Goal: Complete application form

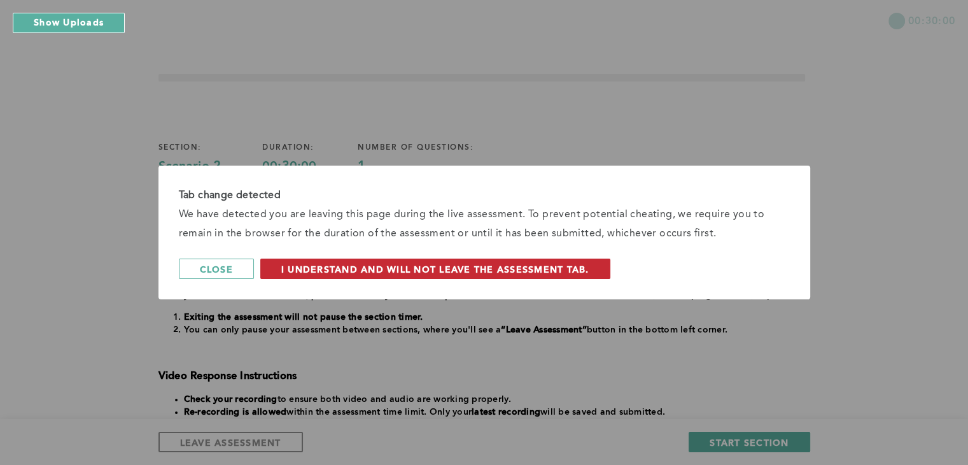
click at [483, 271] on span "I understand and will not leave the assessment tab." at bounding box center [435, 269] width 308 height 12
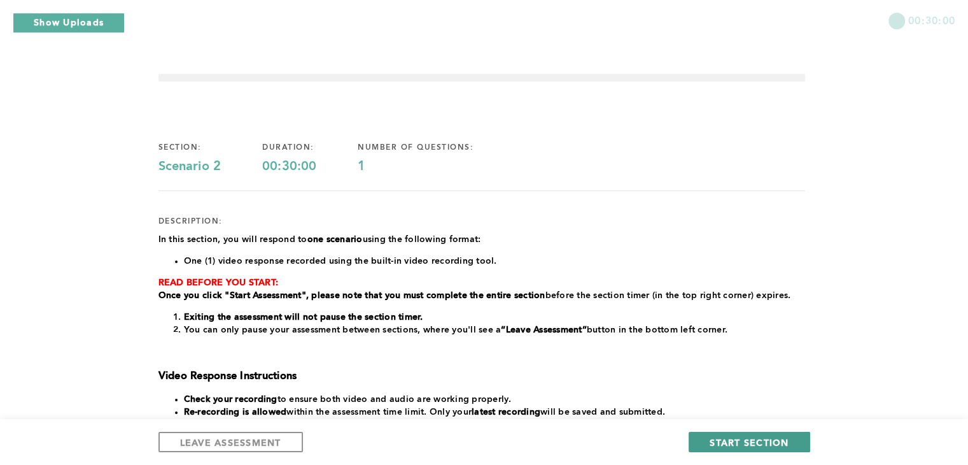
click at [730, 436] on span "START SECTION" at bounding box center [749, 442] width 79 height 12
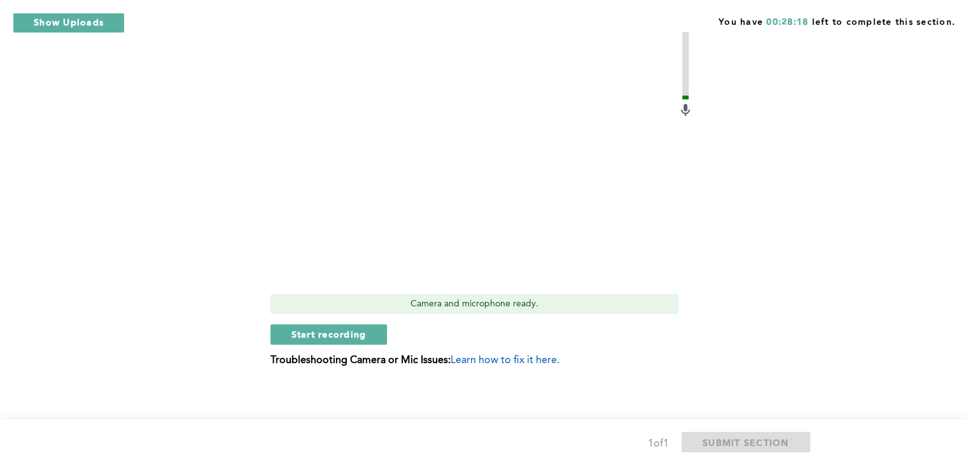
scroll to position [493, 0]
click at [356, 341] on button "Start recording" at bounding box center [329, 333] width 117 height 20
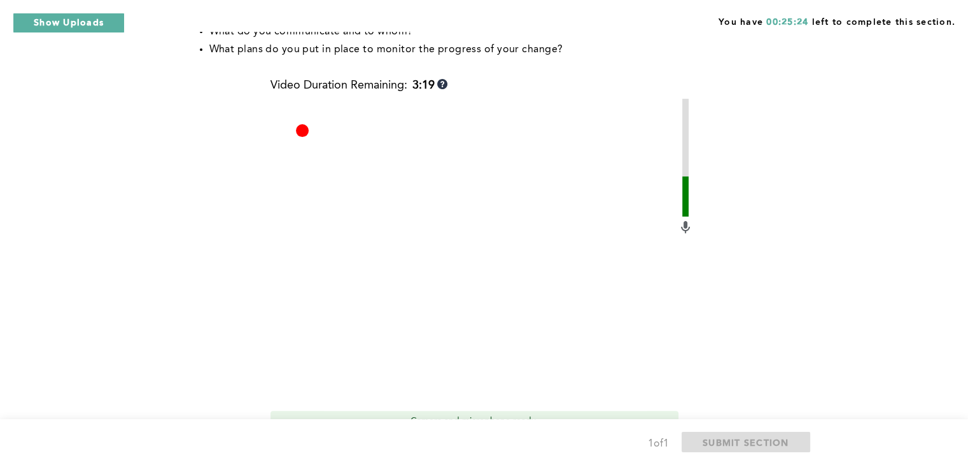
scroll to position [495, 0]
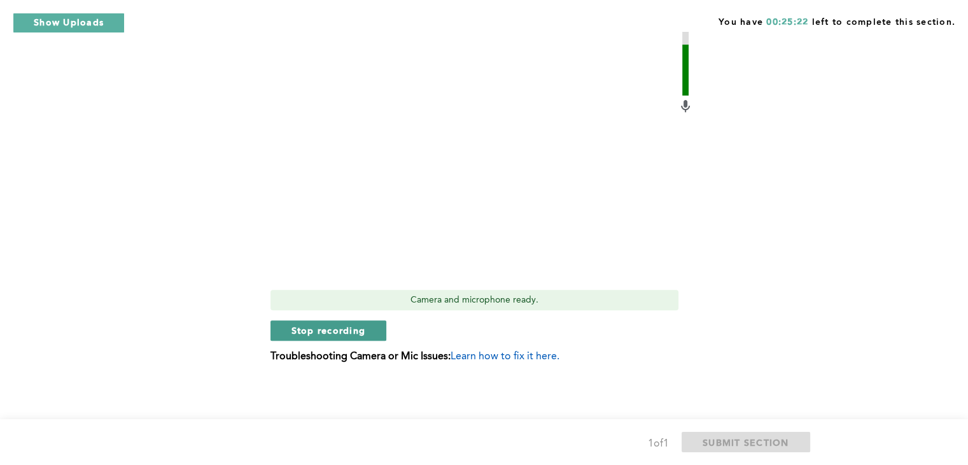
click at [306, 328] on span "Stop recording" at bounding box center [329, 330] width 74 height 12
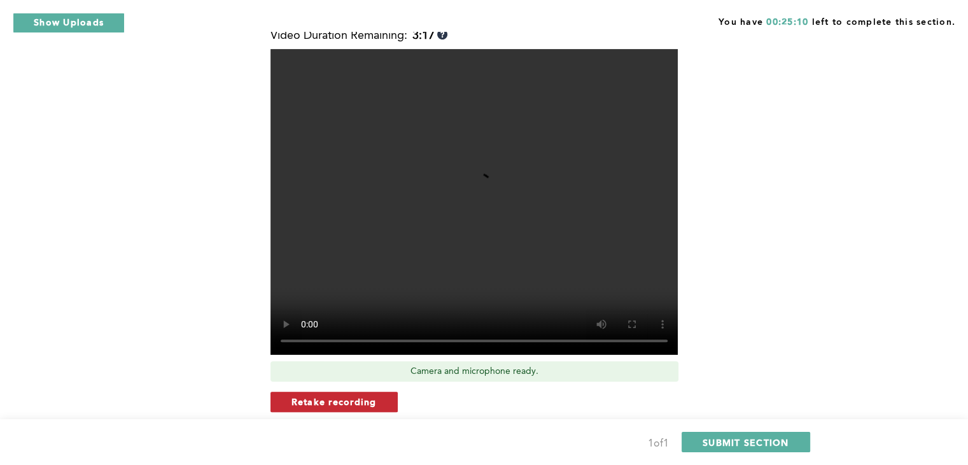
scroll to position [425, 0]
click at [373, 398] on span "Retake recording" at bounding box center [334, 401] width 85 height 12
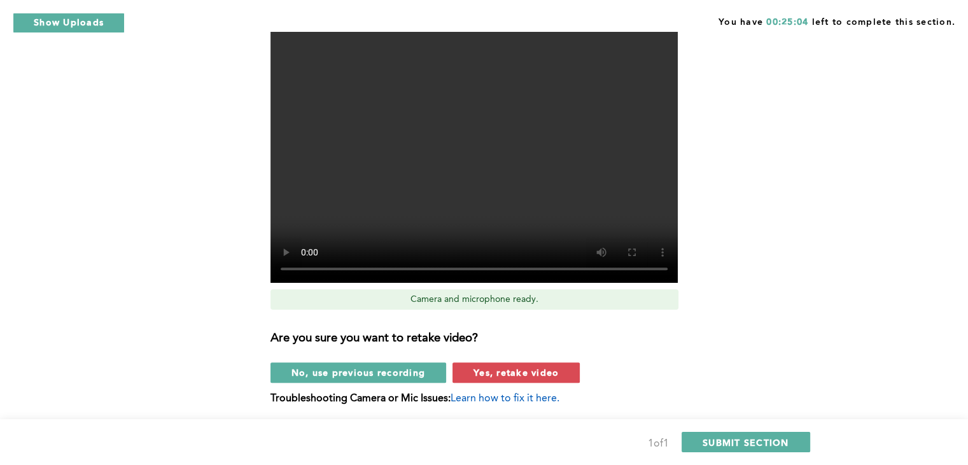
click at [517, 376] on span "Yes, retake video" at bounding box center [516, 372] width 85 height 12
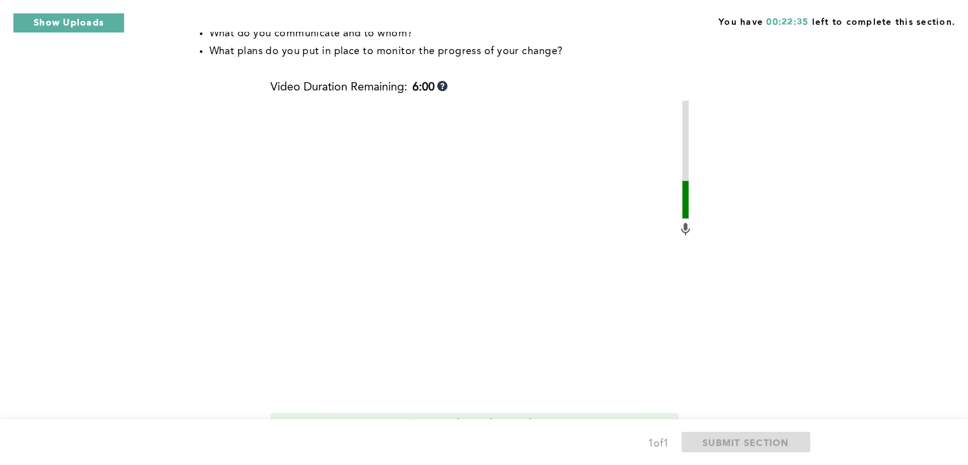
scroll to position [495, 0]
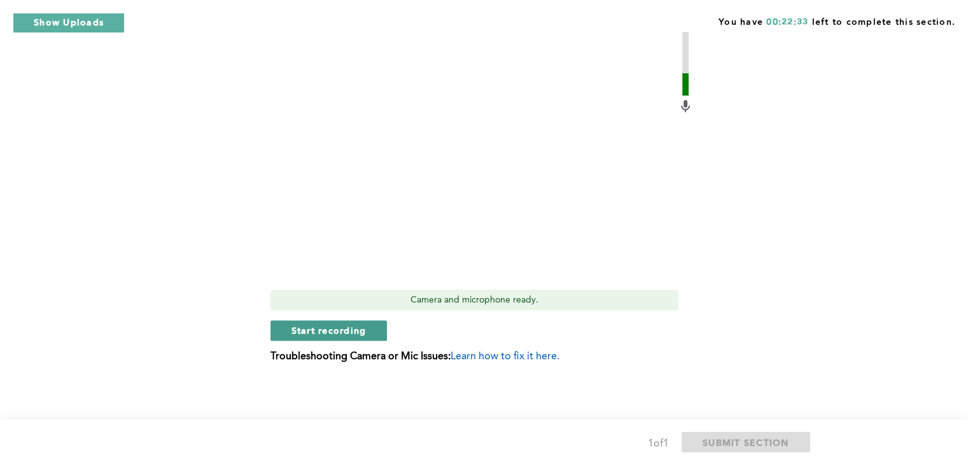
click at [325, 331] on span "Start recording" at bounding box center [329, 330] width 75 height 12
click at [325, 331] on span "Stop recording" at bounding box center [329, 330] width 74 height 12
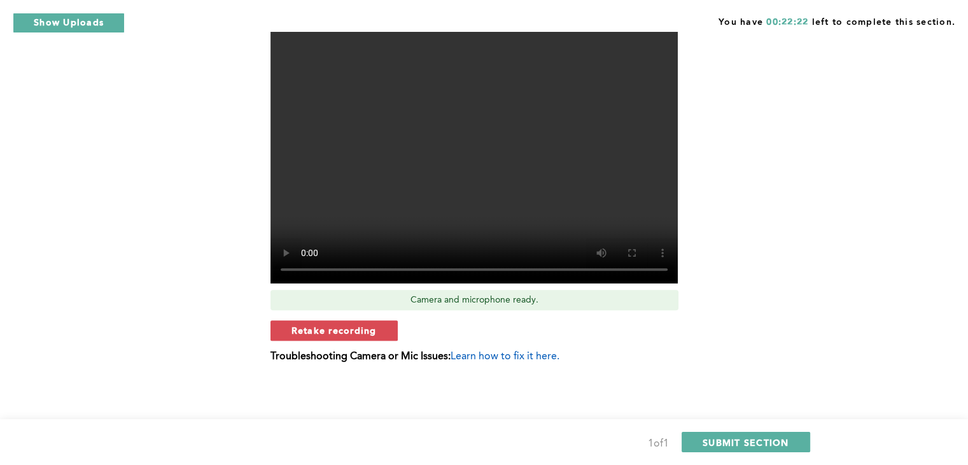
click at [325, 331] on span "Retake recording" at bounding box center [334, 330] width 85 height 12
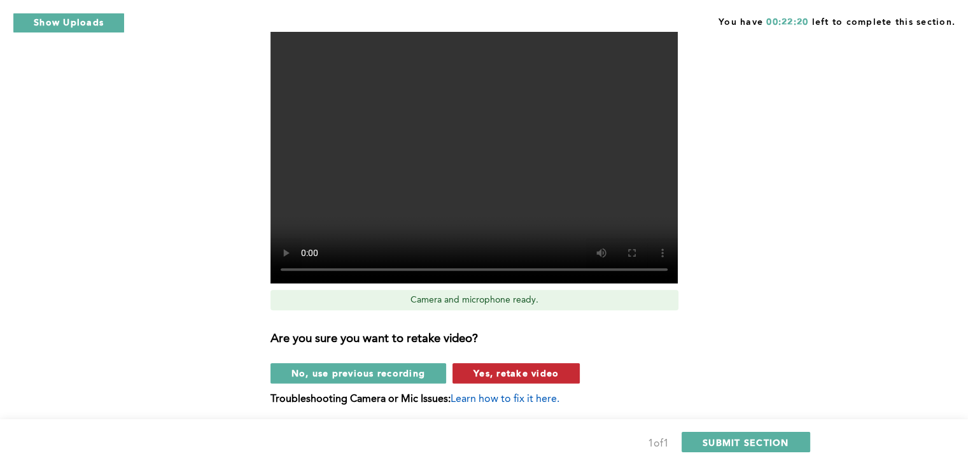
click at [521, 374] on span "Yes, retake video" at bounding box center [516, 373] width 85 height 12
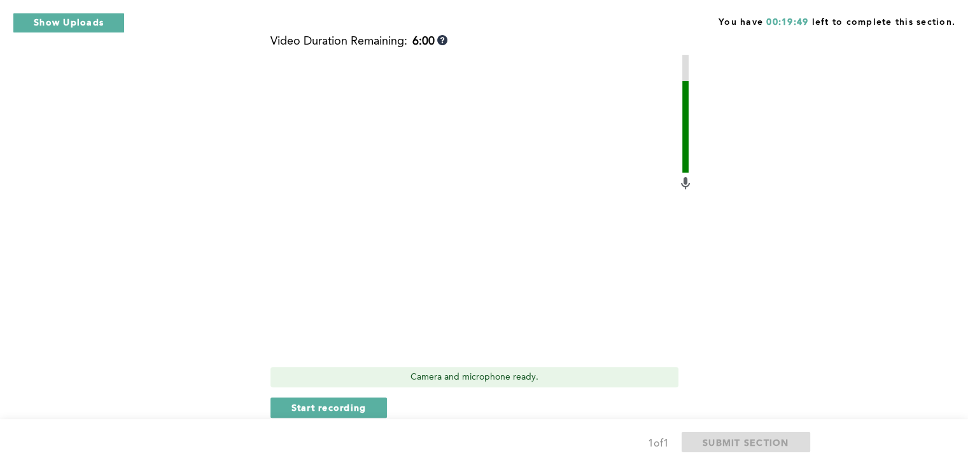
scroll to position [454, 0]
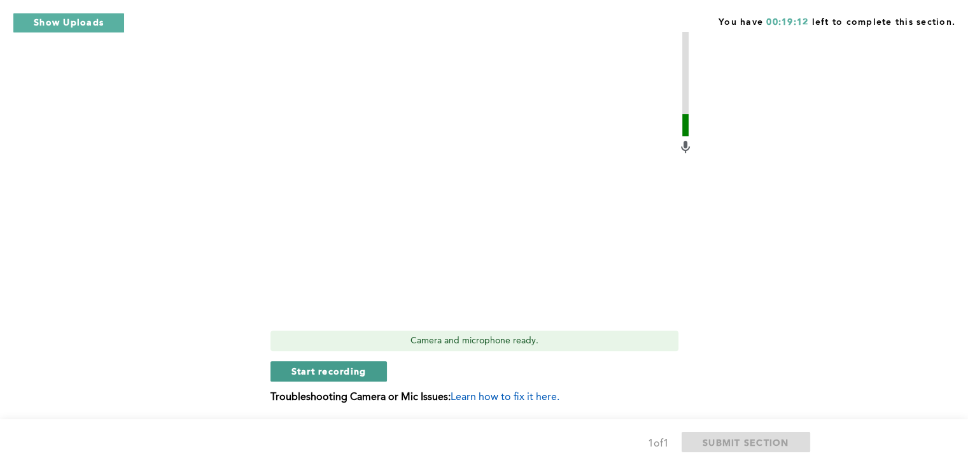
click at [335, 370] on span "Start recording" at bounding box center [329, 371] width 75 height 12
click at [360, 374] on span "Stop recording" at bounding box center [329, 371] width 74 height 12
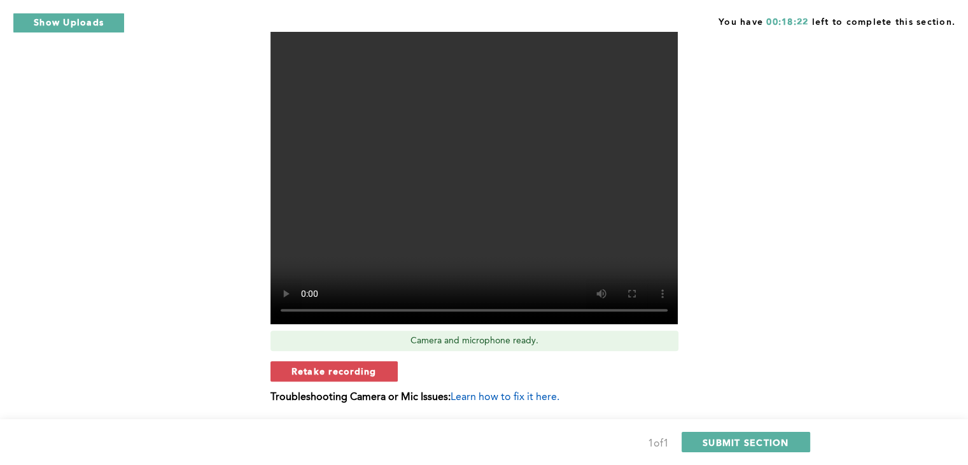
click at [360, 374] on span "Retake recording" at bounding box center [334, 371] width 85 height 12
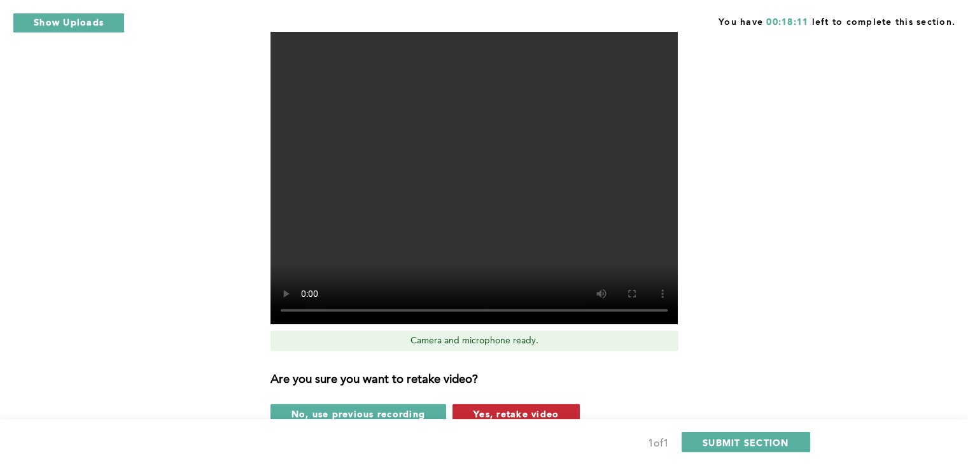
click at [504, 408] on span "Yes, retake video" at bounding box center [516, 413] width 85 height 12
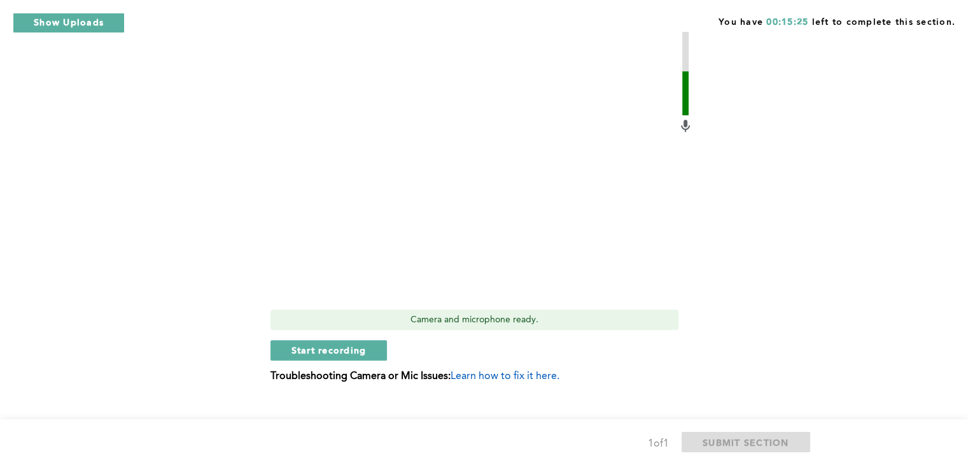
scroll to position [476, 0]
click at [369, 340] on button "Start recording" at bounding box center [329, 349] width 117 height 20
click at [369, 340] on button "Stop recording" at bounding box center [329, 349] width 116 height 20
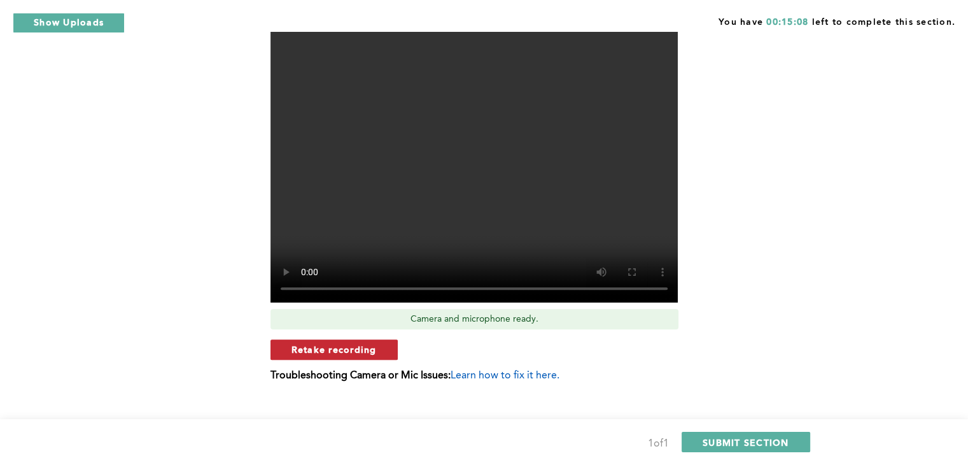
click at [359, 350] on span "Retake recording" at bounding box center [334, 349] width 85 height 12
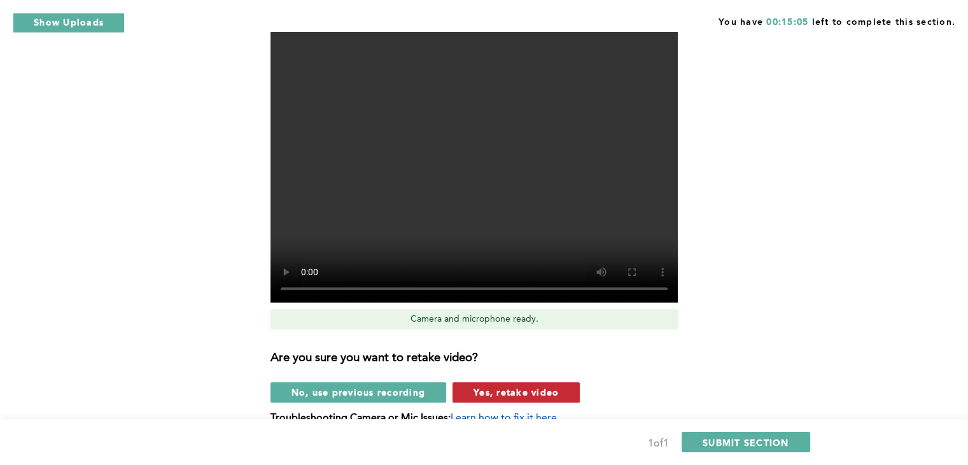
click at [504, 396] on span "Yes, retake video" at bounding box center [516, 392] width 85 height 12
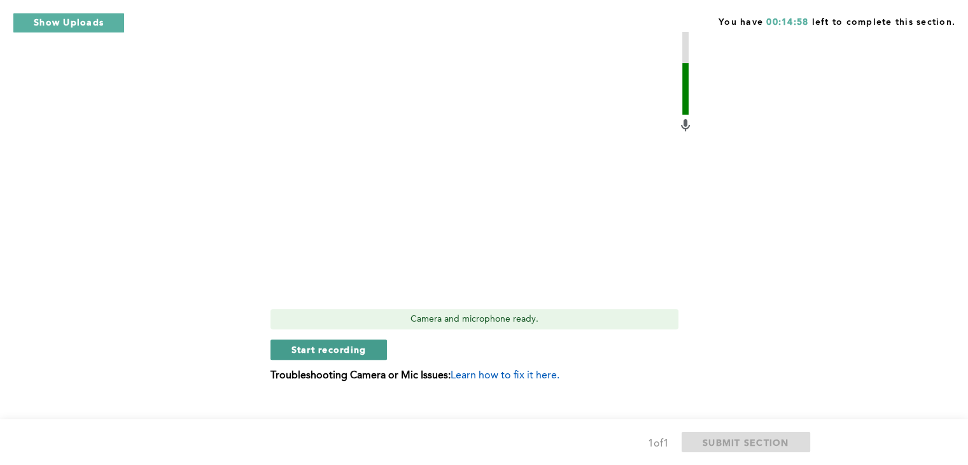
click at [325, 348] on span "Start recording" at bounding box center [329, 349] width 75 height 12
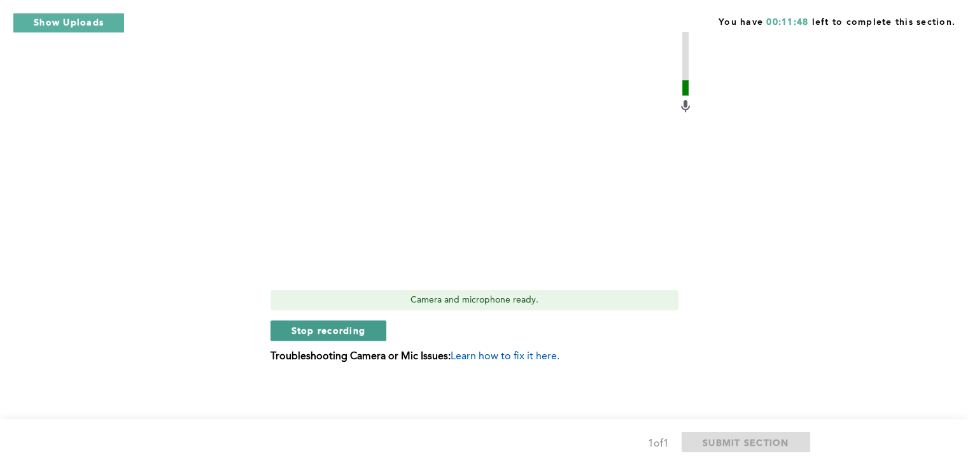
click at [324, 332] on span "Stop recording" at bounding box center [329, 330] width 74 height 12
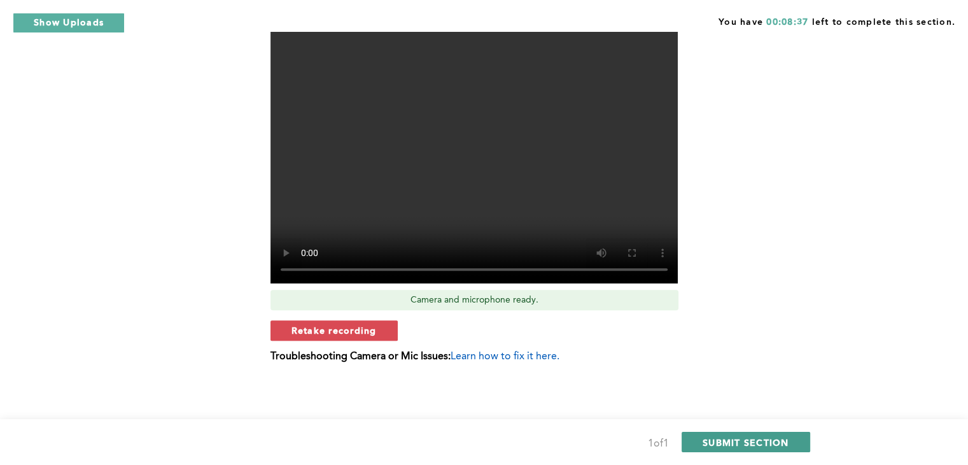
click at [708, 441] on span "SUBMIT SECTION" at bounding box center [746, 442] width 87 height 12
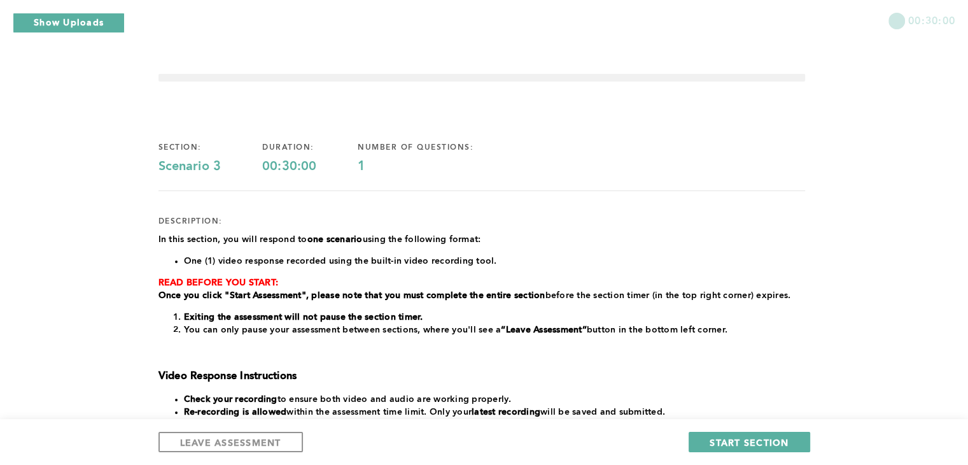
click at [708, 441] on button "START SECTION" at bounding box center [749, 442] width 121 height 20
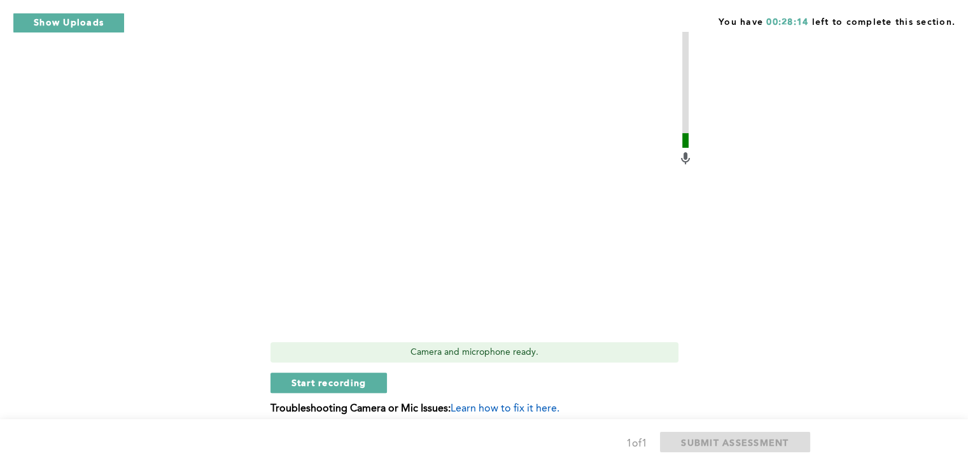
scroll to position [383, 0]
click at [363, 378] on span "Start recording" at bounding box center [329, 381] width 75 height 12
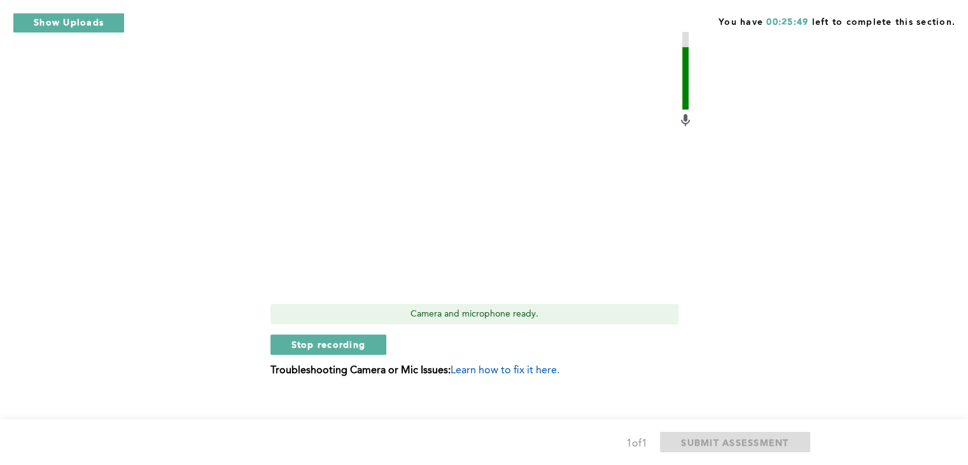
scroll to position [434, 0]
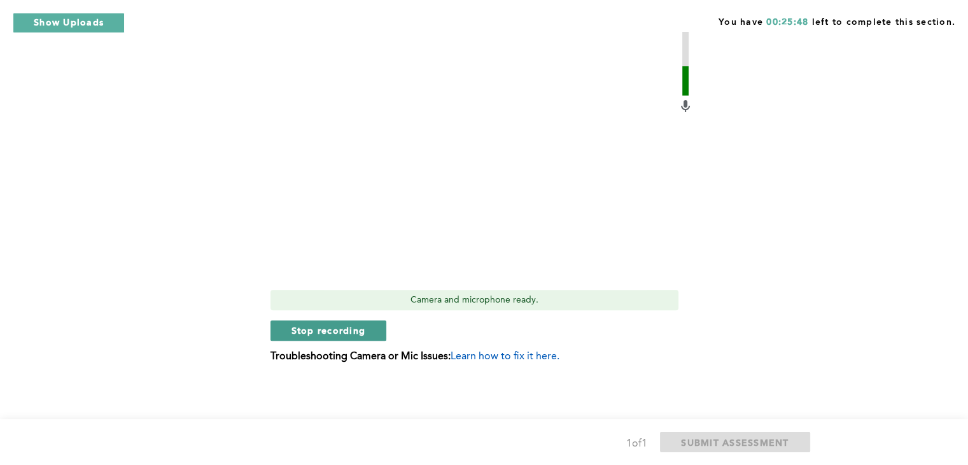
click at [353, 327] on span "Stop recording" at bounding box center [329, 330] width 74 height 12
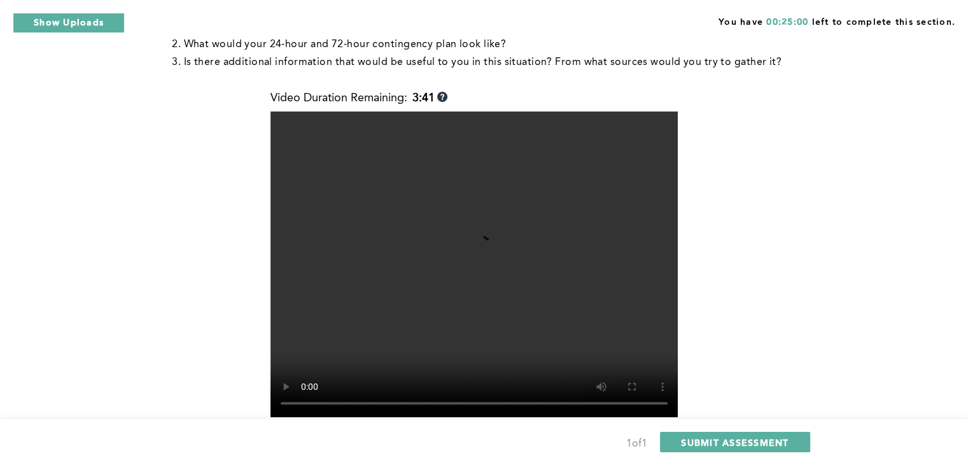
scroll to position [315, 0]
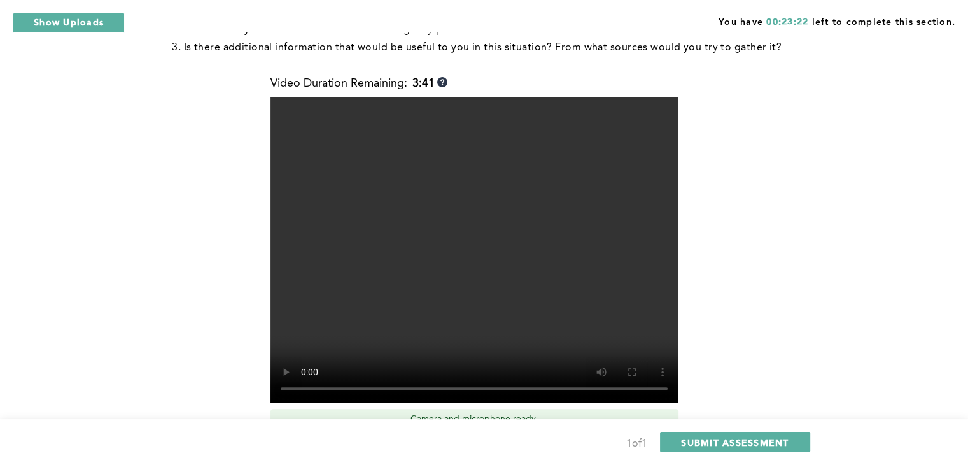
click at [701, 195] on div "Context : You are the Operations Manager at a large distribution center. Your w…" at bounding box center [481, 165] width 647 height 670
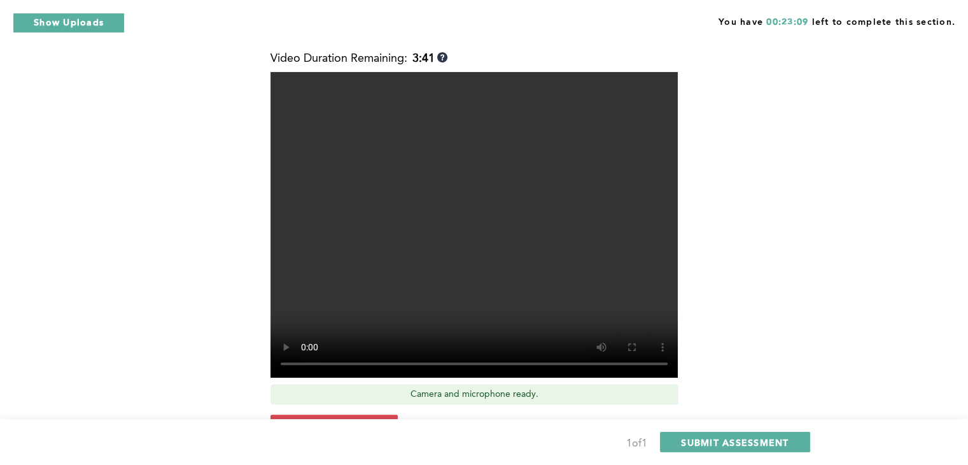
scroll to position [341, 0]
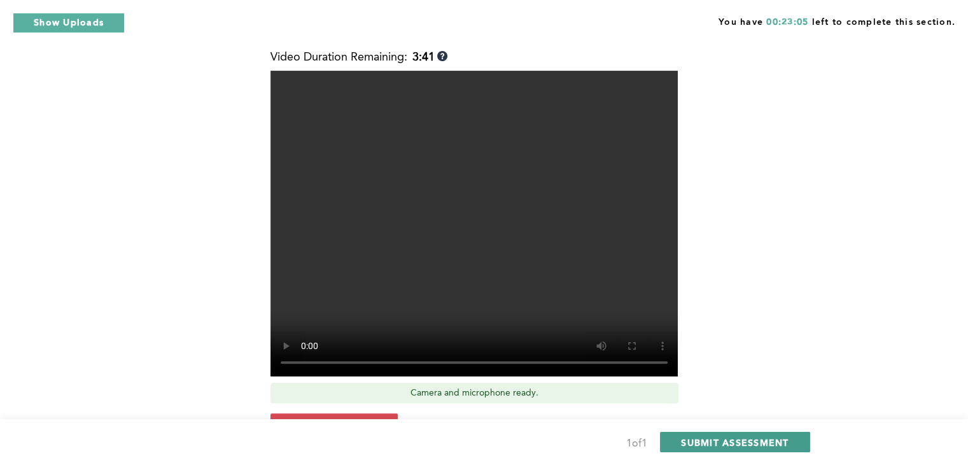
click at [723, 446] on span "SUBMIT ASSESSMENT" at bounding box center [735, 442] width 108 height 12
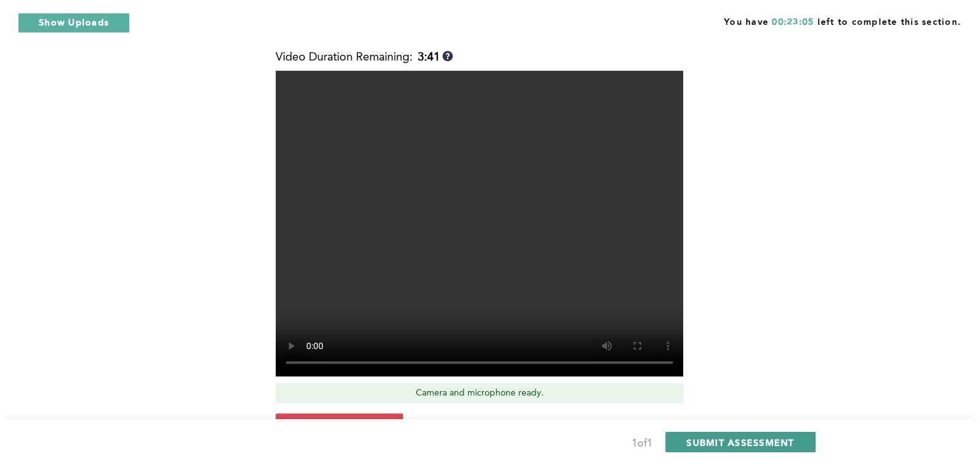
scroll to position [0, 0]
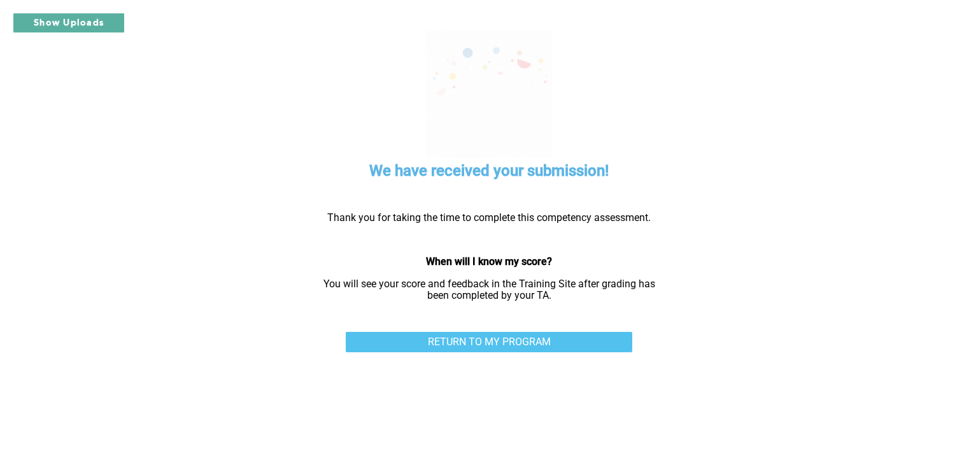
click at [510, 332] on link "RETURN TO MY PROGRAM" at bounding box center [489, 342] width 286 height 20
